Goal: Navigation & Orientation: Find specific page/section

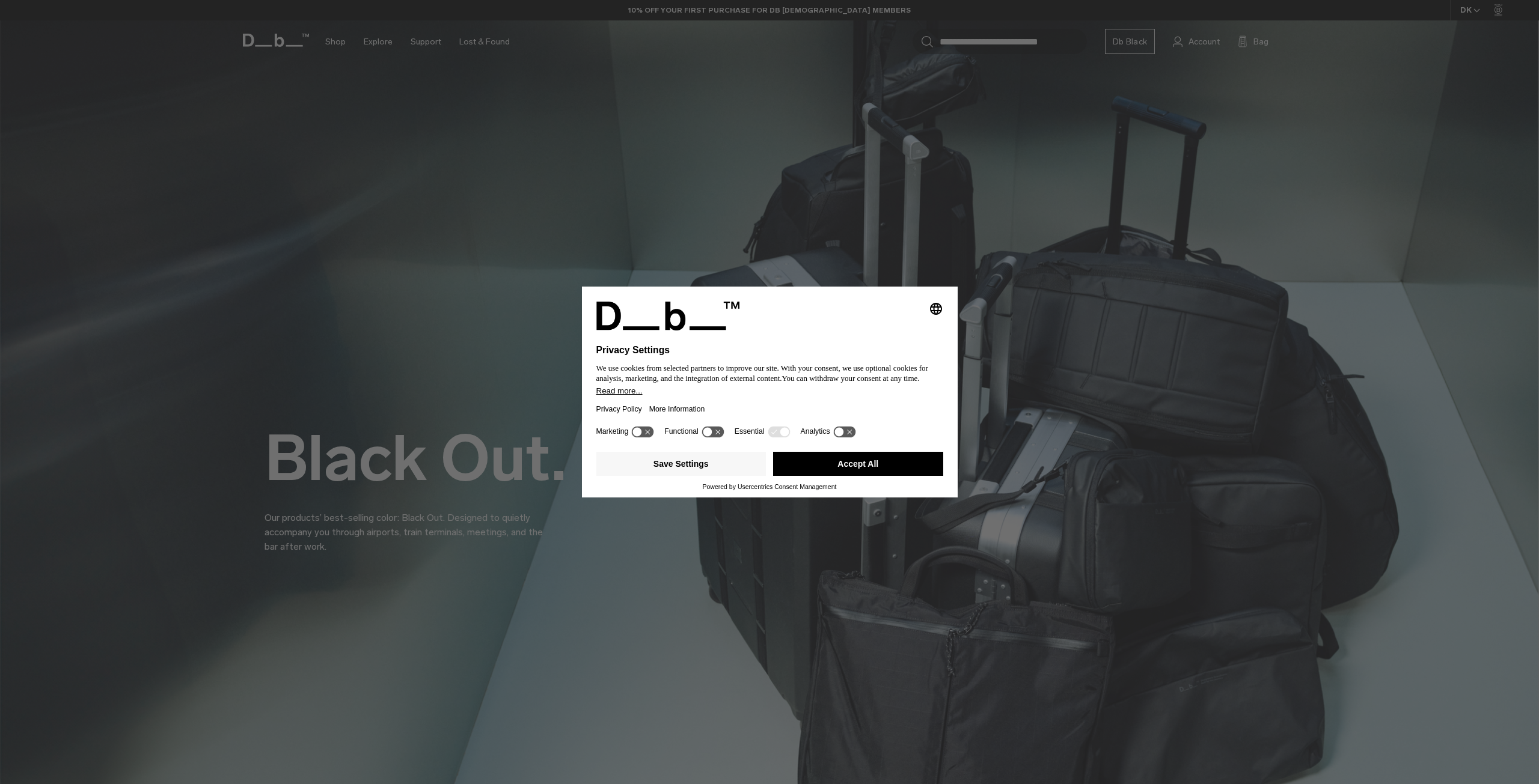
click at [880, 480] on div "Save Settings Accept All" at bounding box center [770, 465] width 346 height 36
click at [885, 449] on div "Save Settings Accept All" at bounding box center [770, 465] width 346 height 36
click at [869, 457] on button "Accept All" at bounding box center [857, 463] width 170 height 24
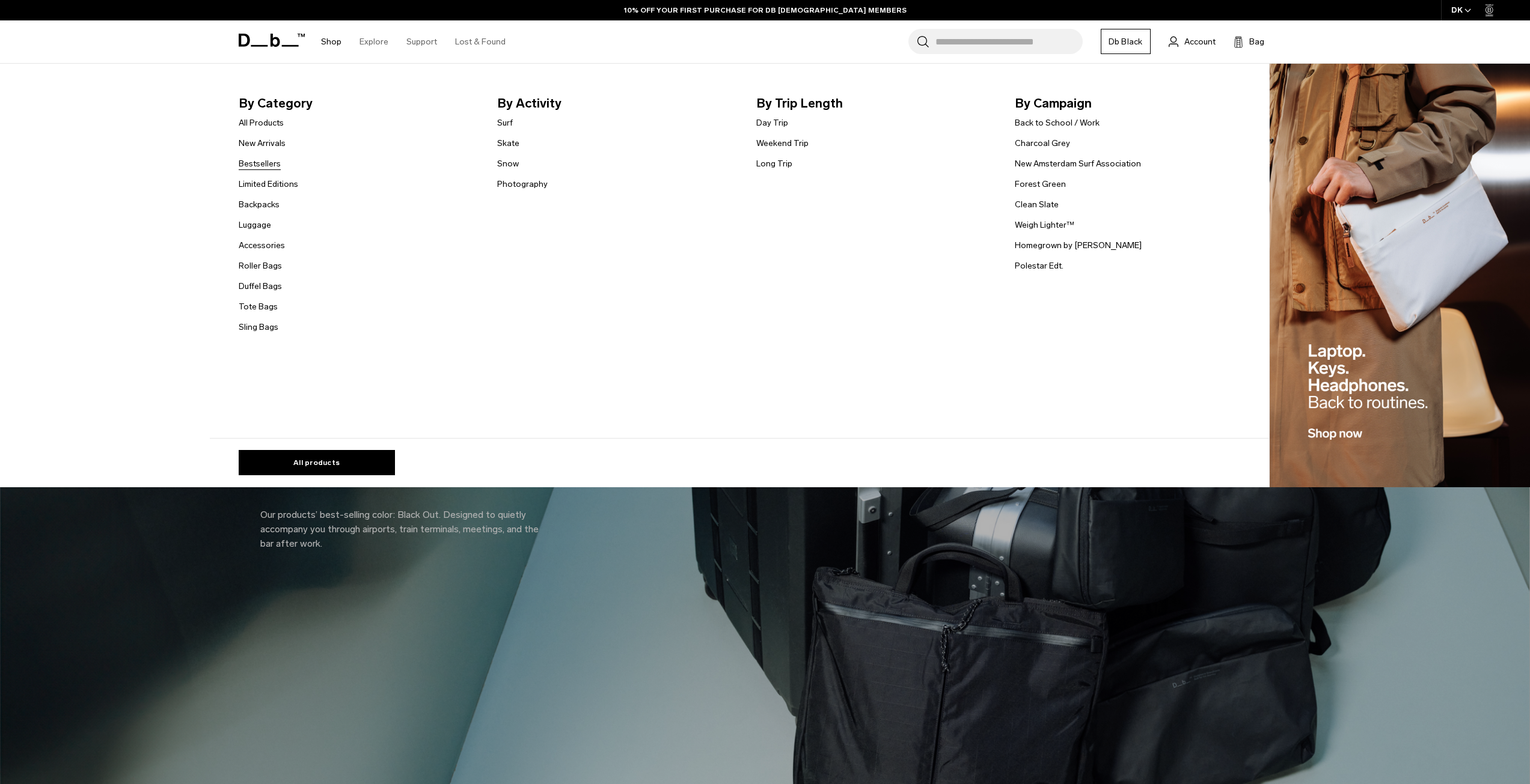
click at [273, 161] on link "Bestsellers" at bounding box center [259, 163] width 42 height 12
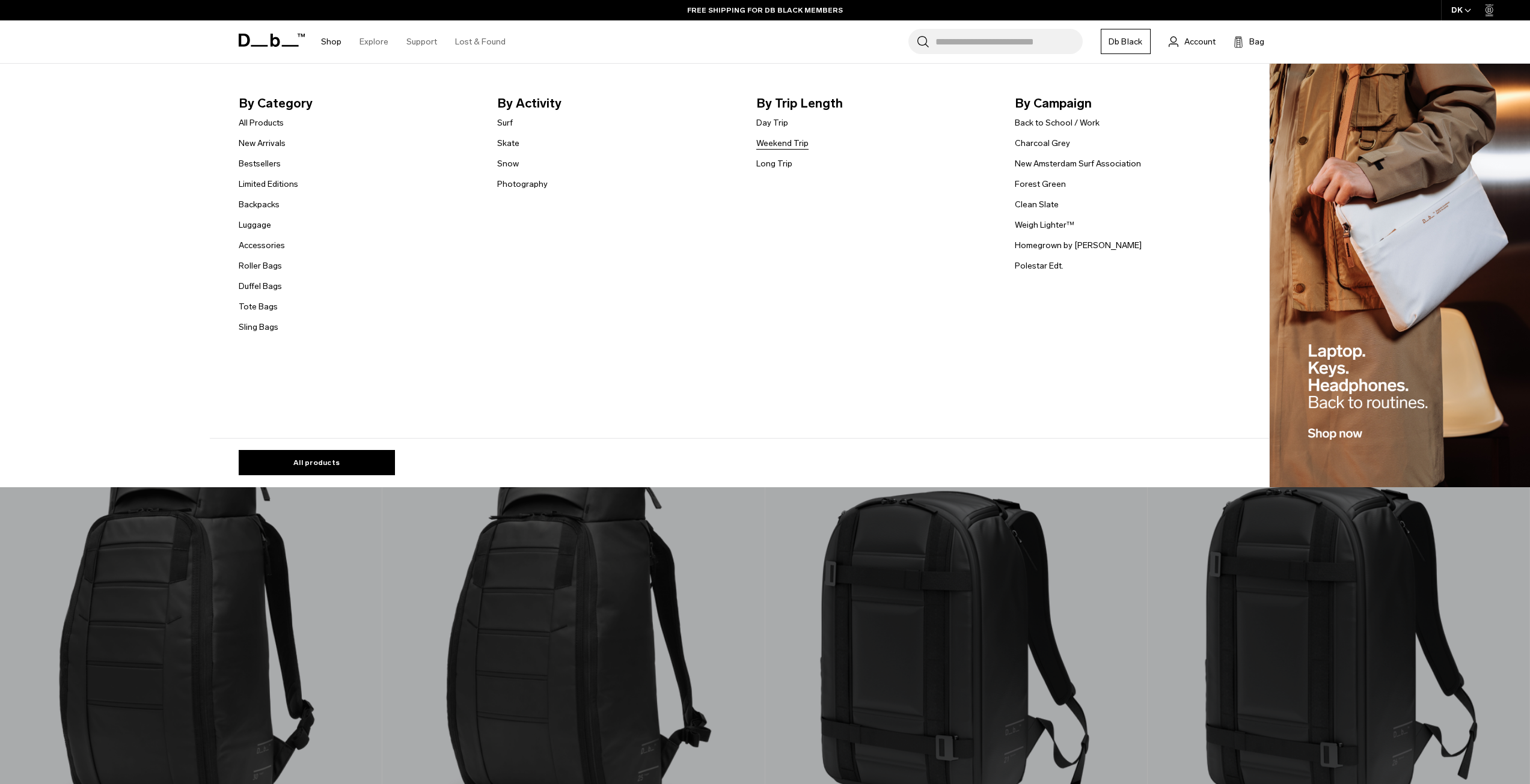
click at [783, 143] on link "Weekend Trip" at bounding box center [782, 143] width 52 height 12
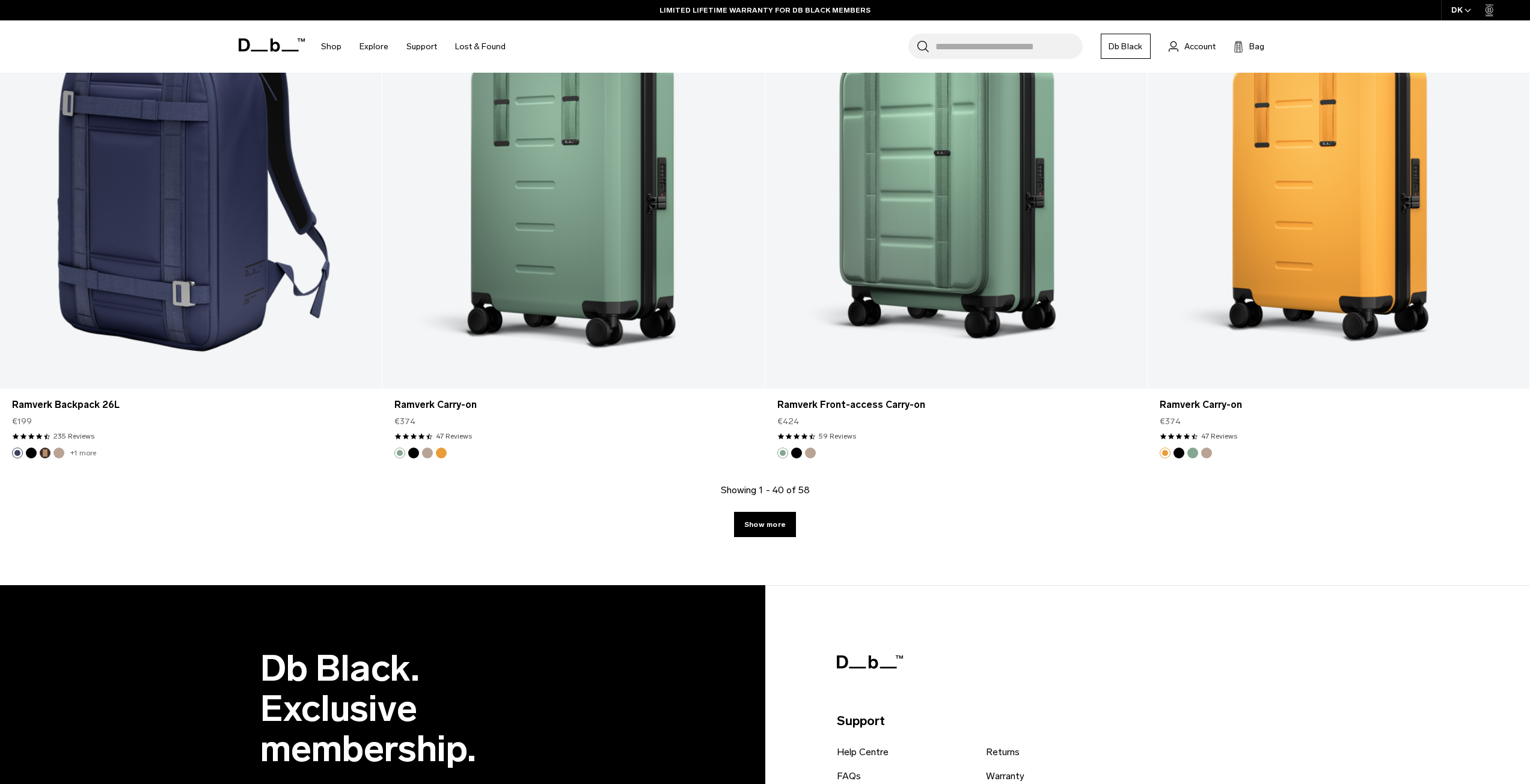
scroll to position [5167, 0]
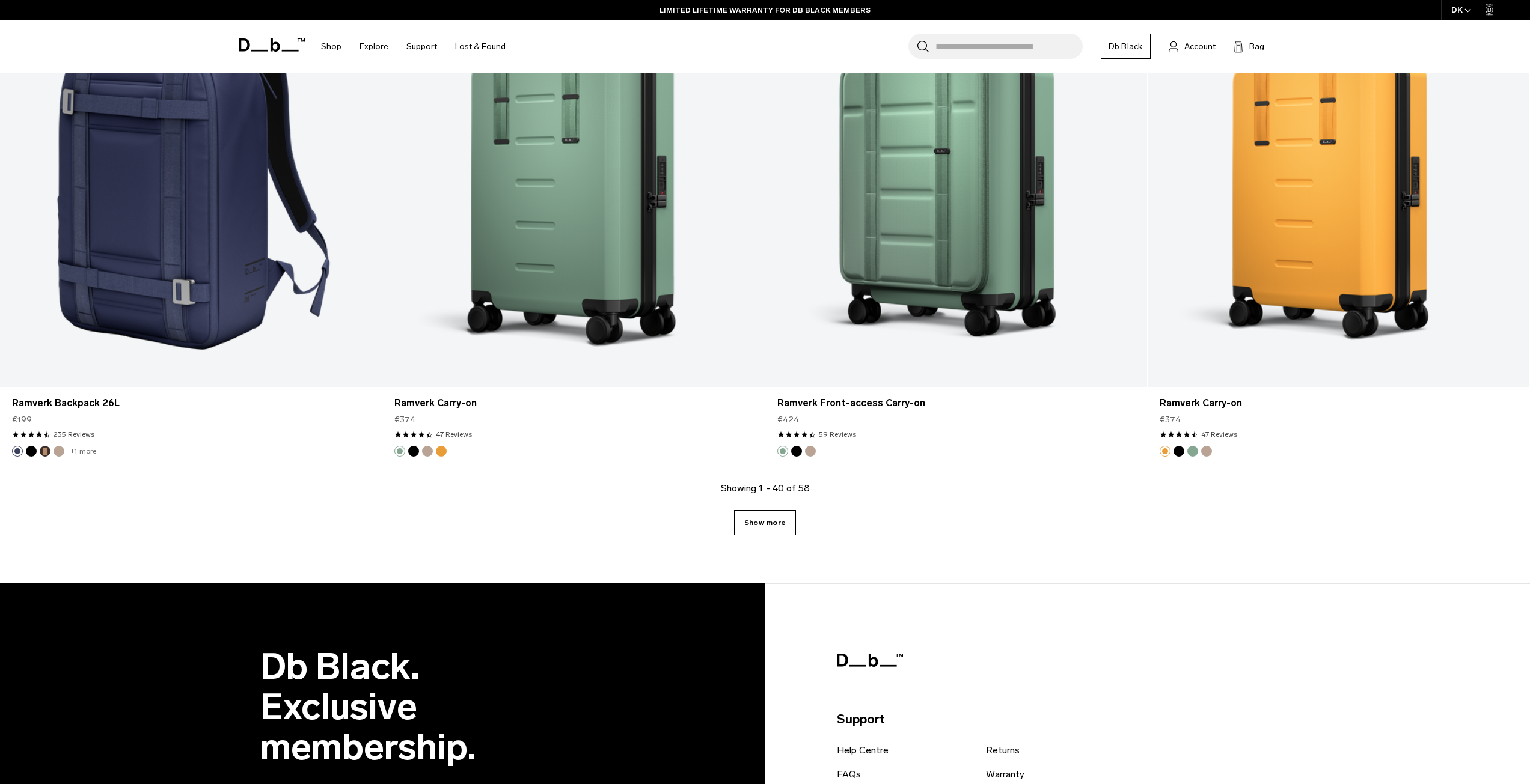
click at [751, 512] on link "Show more" at bounding box center [765, 522] width 62 height 25
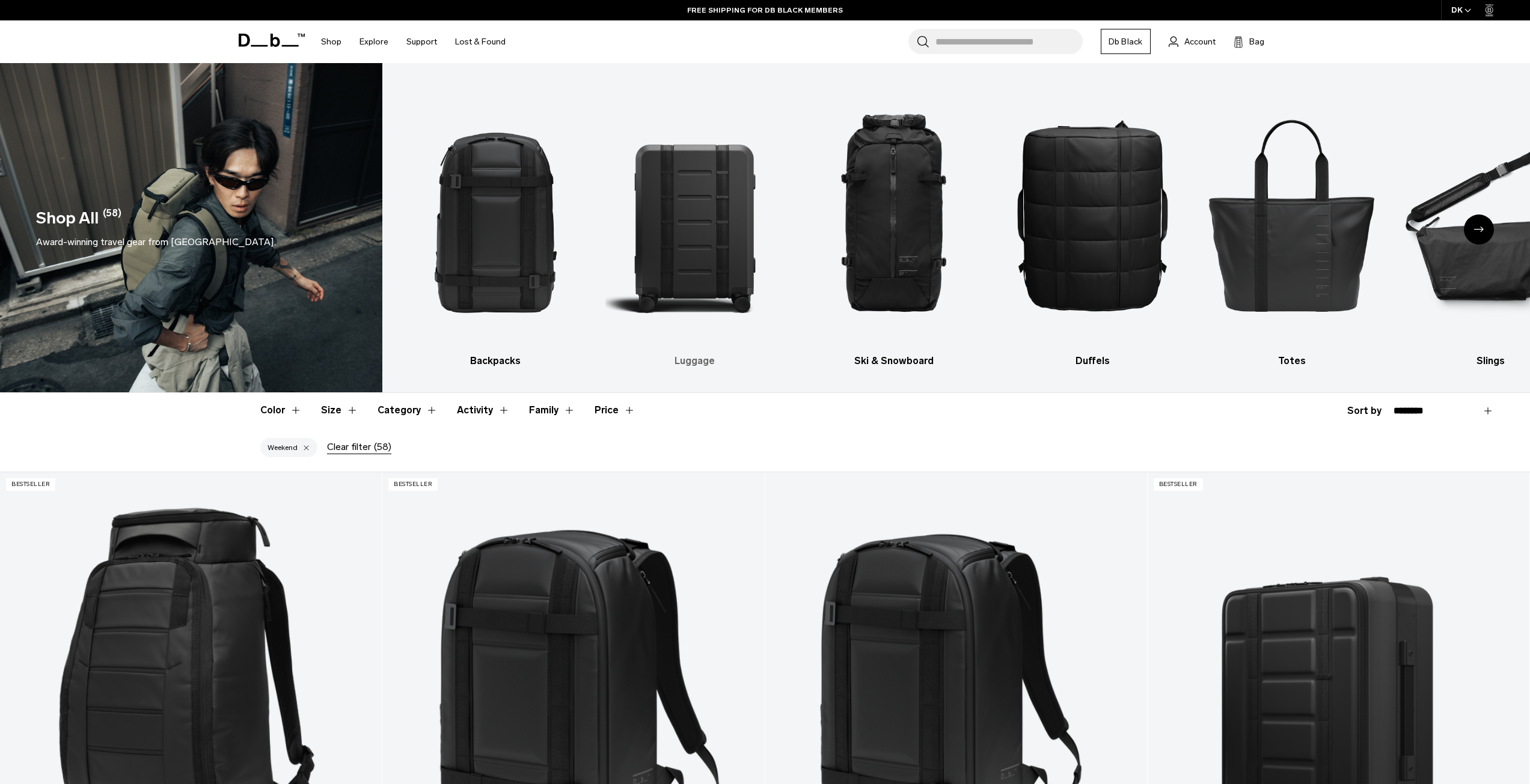
click at [718, 236] on img "2 / 10" at bounding box center [694, 214] width 178 height 267
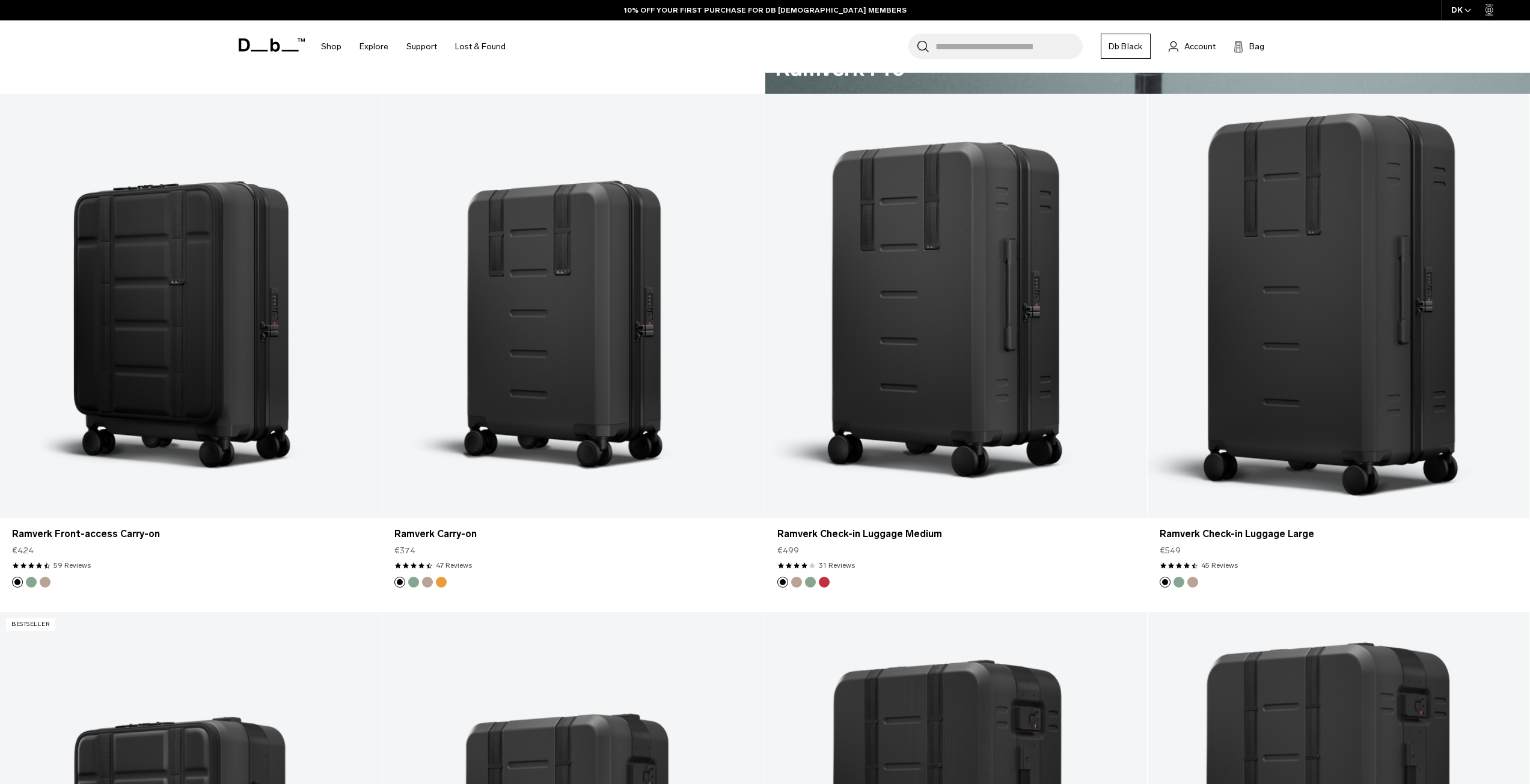
scroll to position [1382, 0]
